Goal: Task Accomplishment & Management: Use online tool/utility

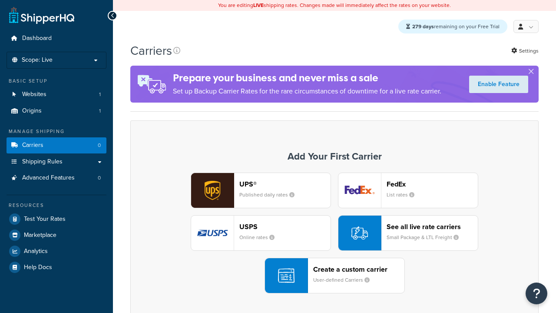
click at [334, 233] on div "UPS® Published daily rates FedEx List rates USPS Online rates See all live rate…" at bounding box center [334, 232] width 390 height 121
click at [432, 184] on header "FedEx" at bounding box center [432, 184] width 91 height 8
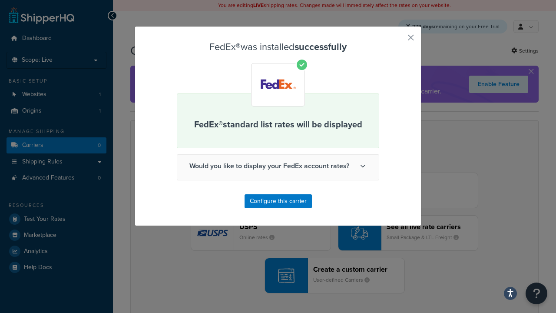
click at [398, 40] on button "button" at bounding box center [398, 41] width 2 height 2
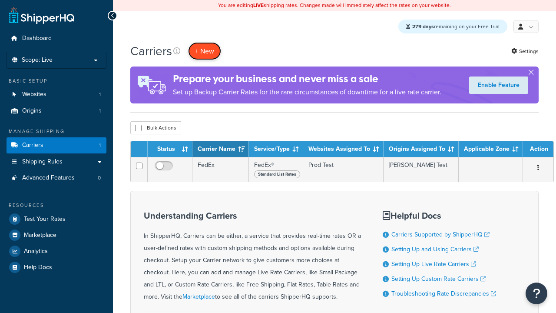
click at [205, 51] on button "+ New" at bounding box center [204, 51] width 33 height 18
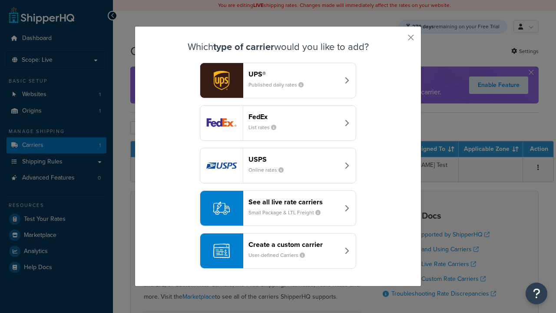
click at [278, 251] on div "Create a custom carrier User-defined Carriers" at bounding box center [293, 250] width 91 height 21
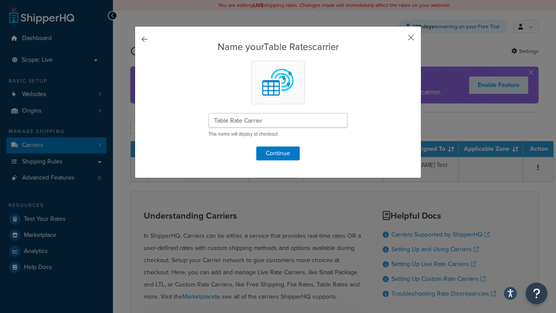
click at [398, 40] on button "button" at bounding box center [398, 41] width 2 height 2
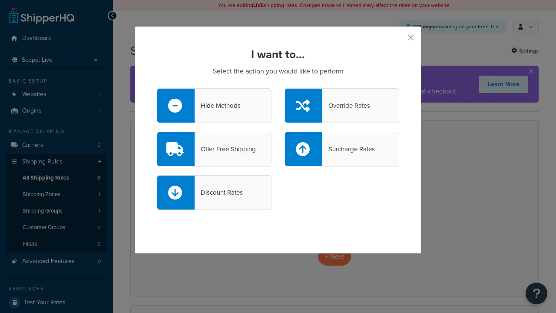
click at [342, 106] on div "Override Rates" at bounding box center [346, 105] width 48 height 12
click at [0, 0] on input "Override Rates" at bounding box center [0, 0] width 0 height 0
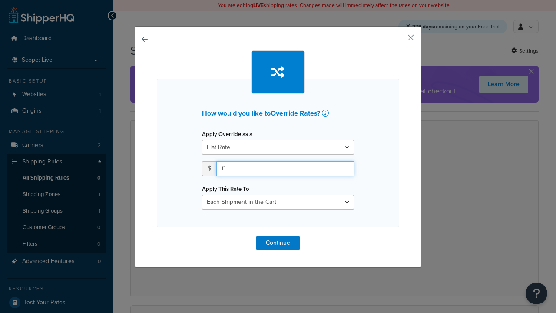
type input "100"
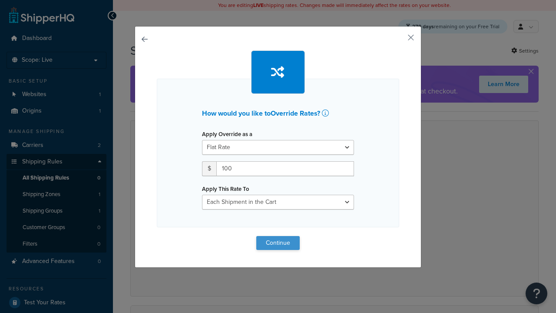
click at [278, 242] on button "Continue" at bounding box center [277, 243] width 43 height 14
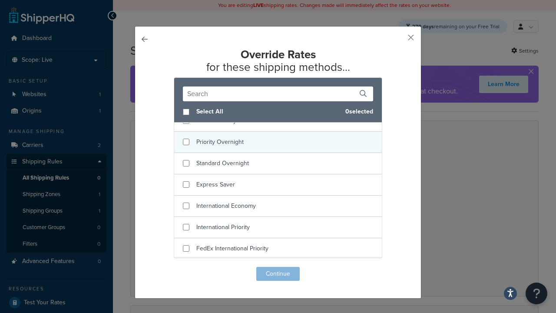
scroll to position [76, 0]
